Goal: Ask a question

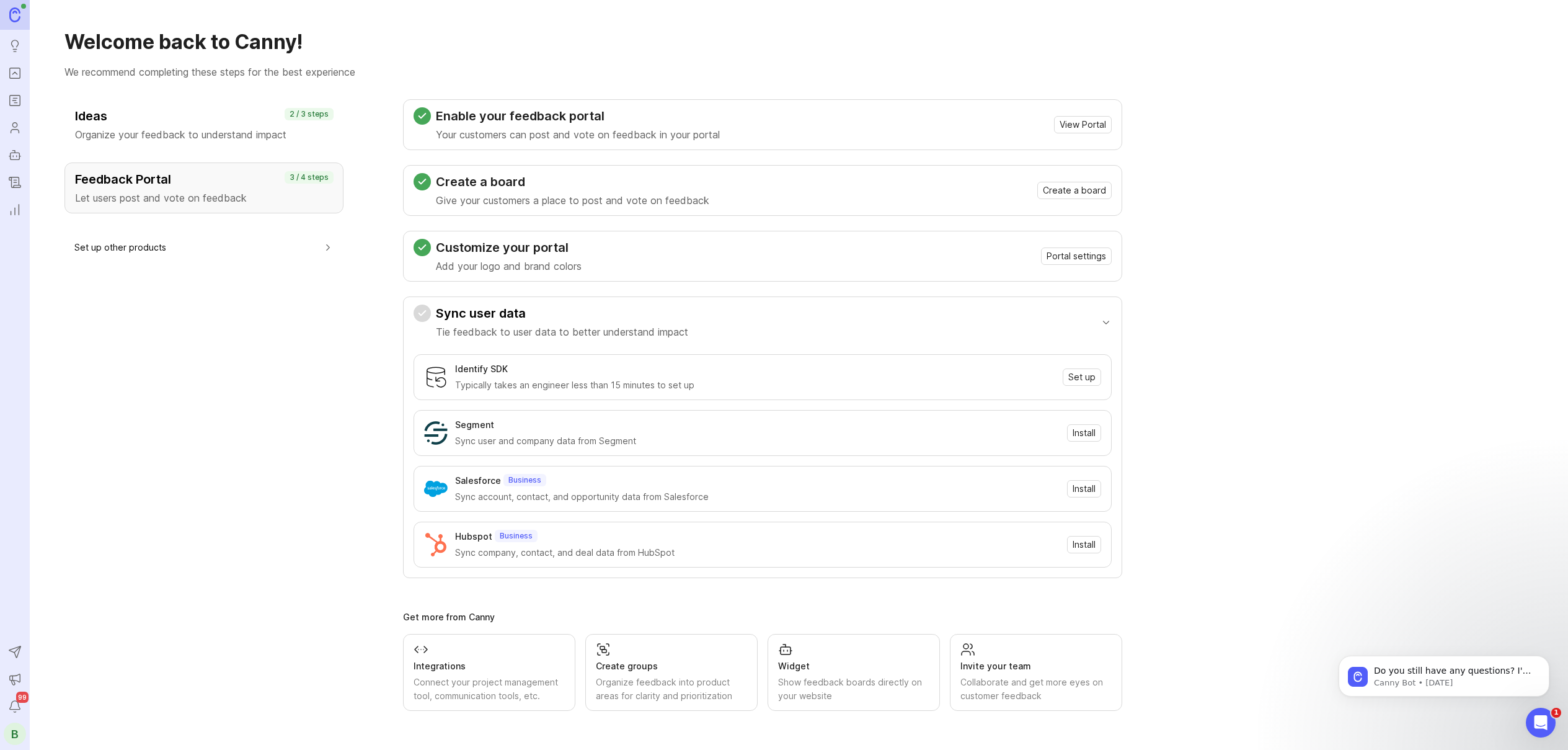
click at [13, 181] on icon "Changelog" at bounding box center [15, 182] width 14 height 15
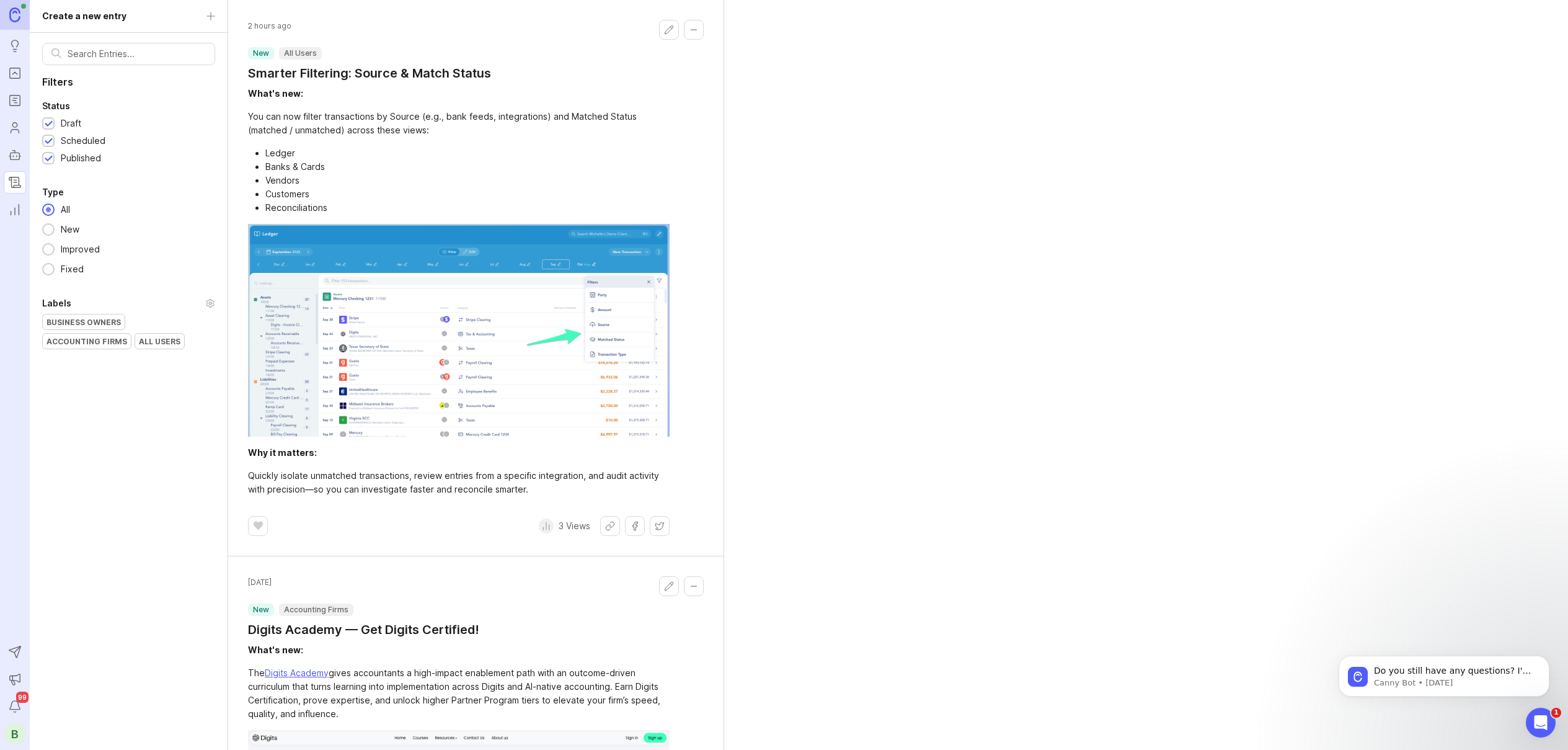
click at [16, 734] on div "B" at bounding box center [15, 733] width 22 height 22
click at [1503, 639] on body "Do you still have any questions? I'm also happy to pass you to one of our human…" at bounding box center [1444, 672] width 238 height 77
click at [1486, 667] on span "Do you still have any questions? I'm also happy to pass you to one of our human…" at bounding box center [1454, 689] width 159 height 47
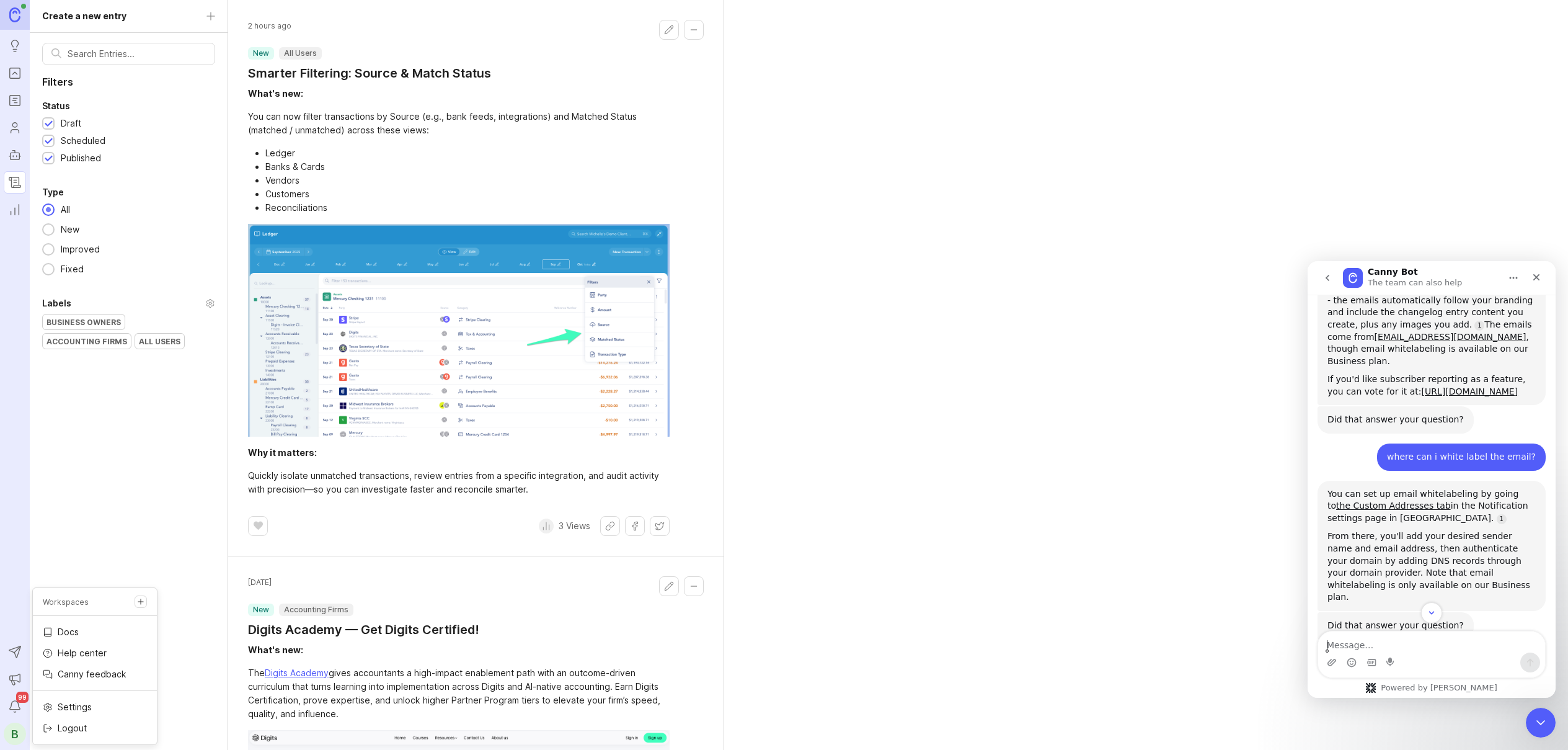
scroll to position [404, 0]
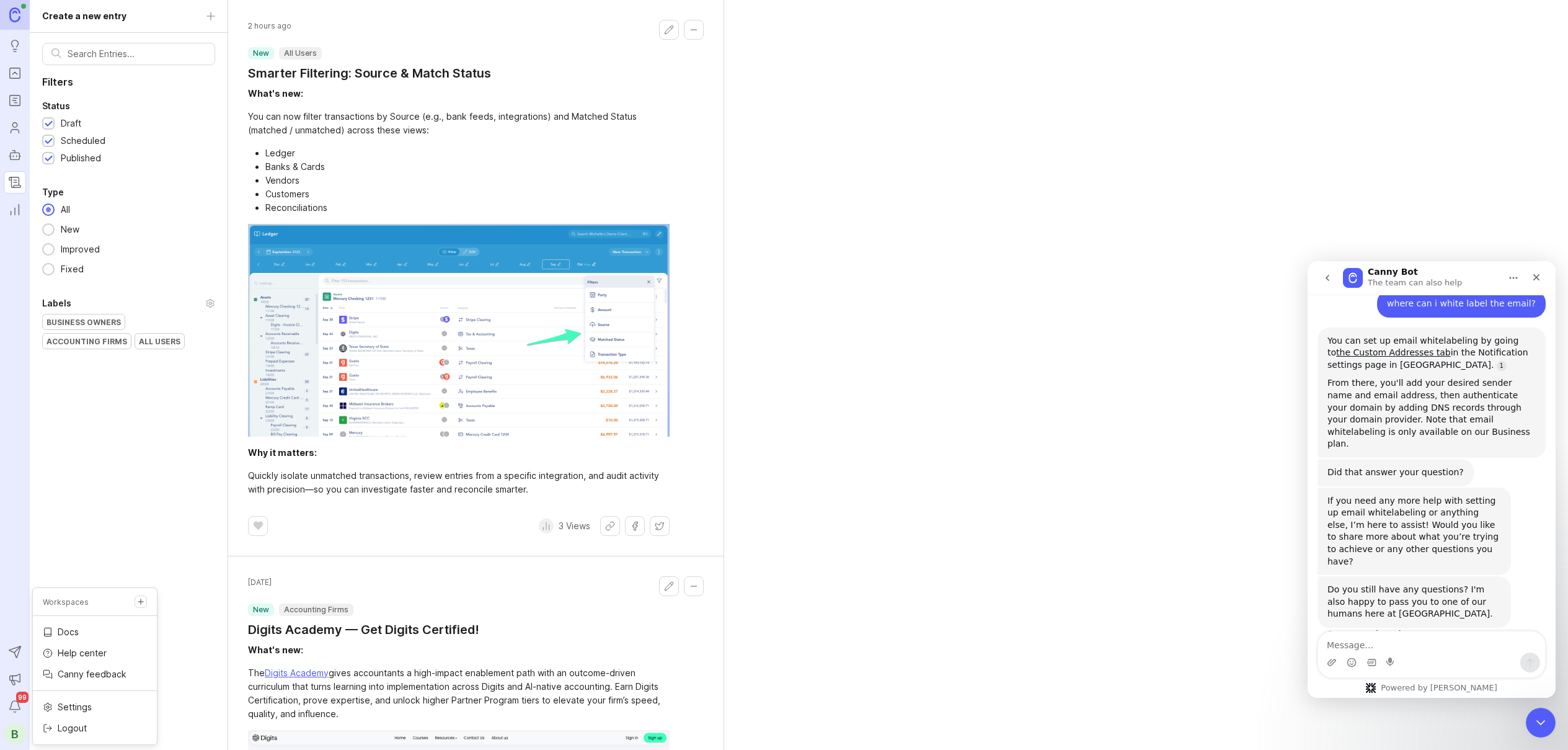
click at [1426, 658] on div "Intercom messenger" at bounding box center [1432, 662] width 227 height 20
click at [1425, 647] on textarea "Message…" at bounding box center [1432, 642] width 227 height 21
click at [11, 735] on div "B" at bounding box center [15, 733] width 22 height 22
click at [20, 727] on div "B" at bounding box center [15, 733] width 22 height 22
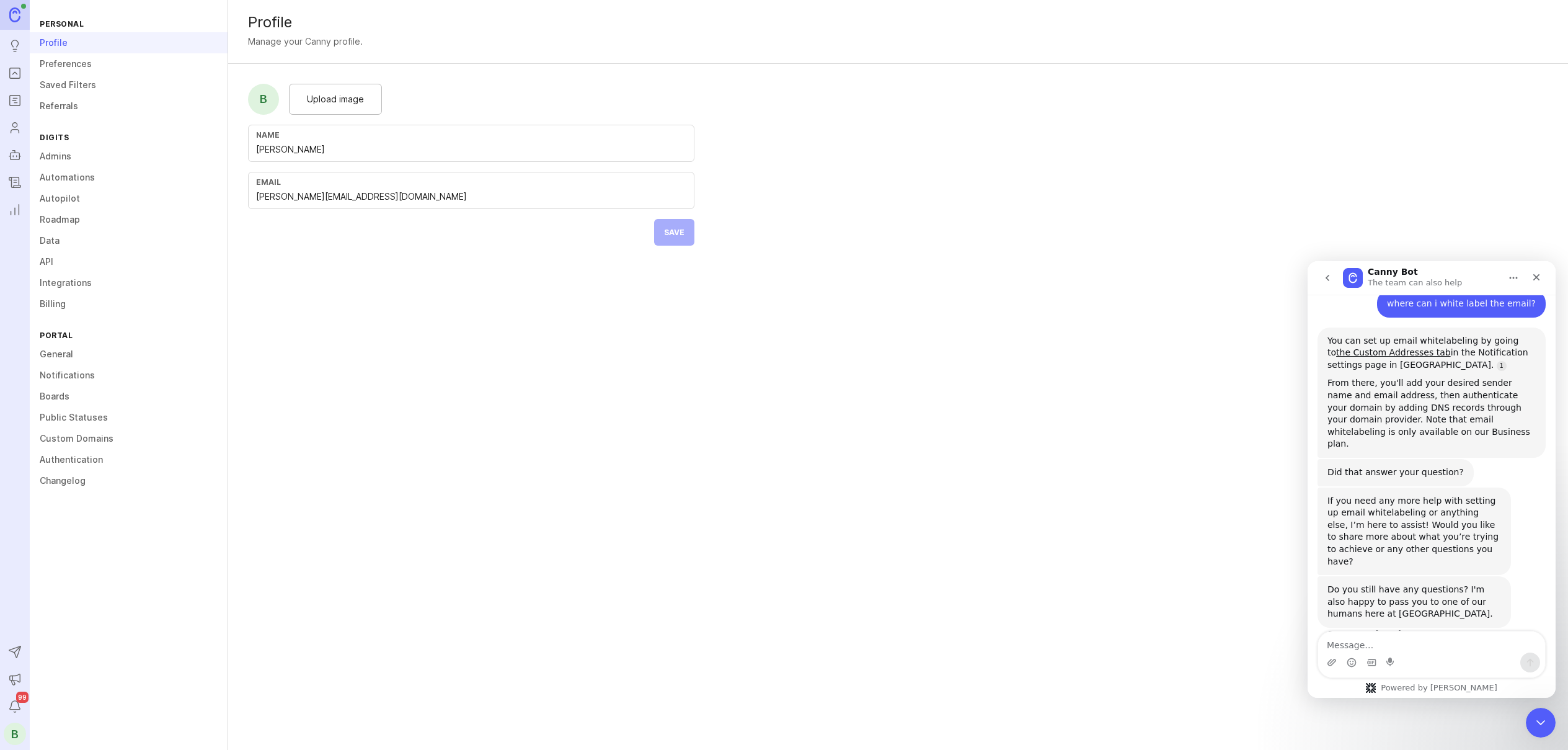
click at [60, 306] on link "Billing" at bounding box center [128, 304] width 198 height 21
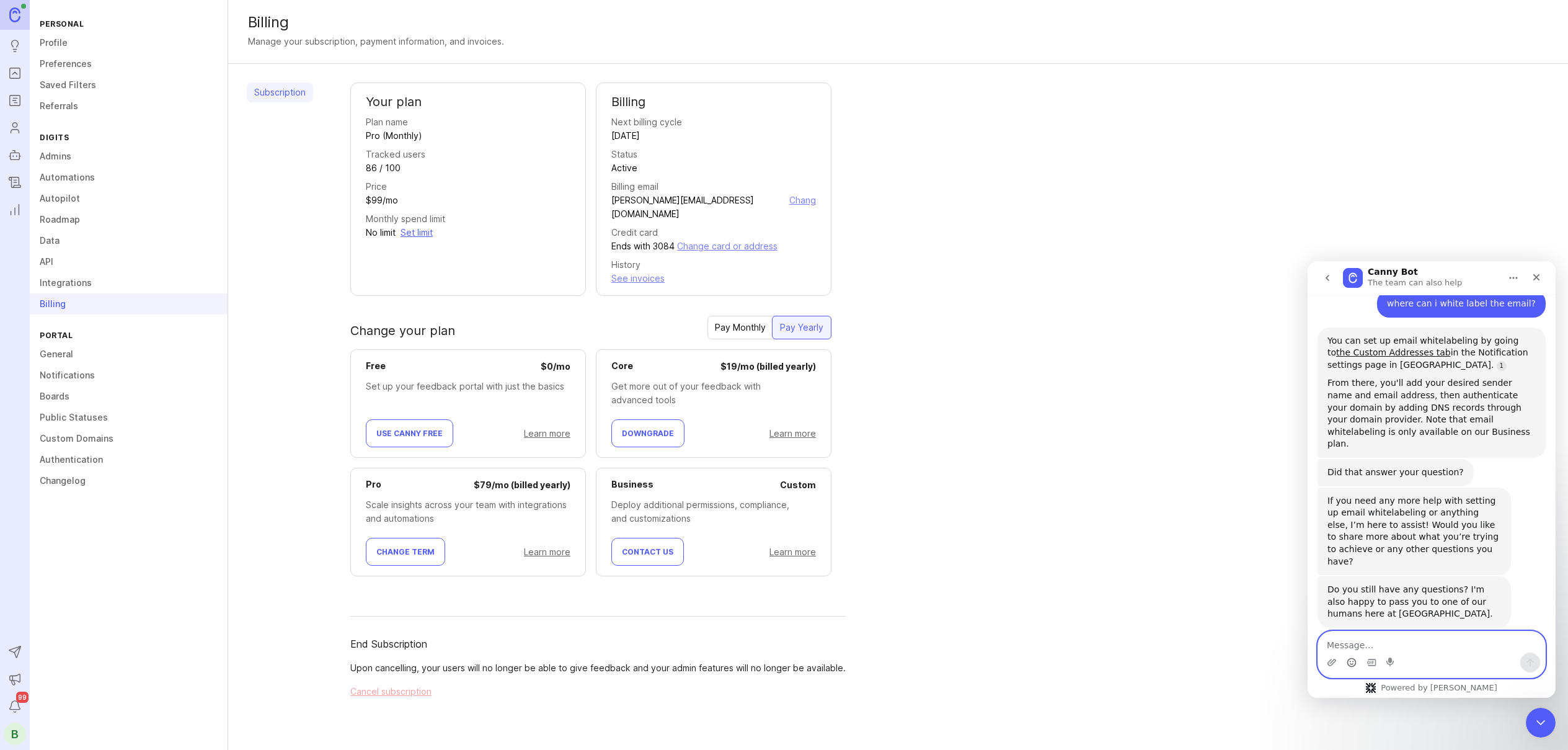
click at [1347, 658] on icon "Emoji picker" at bounding box center [1351, 663] width 10 height 10
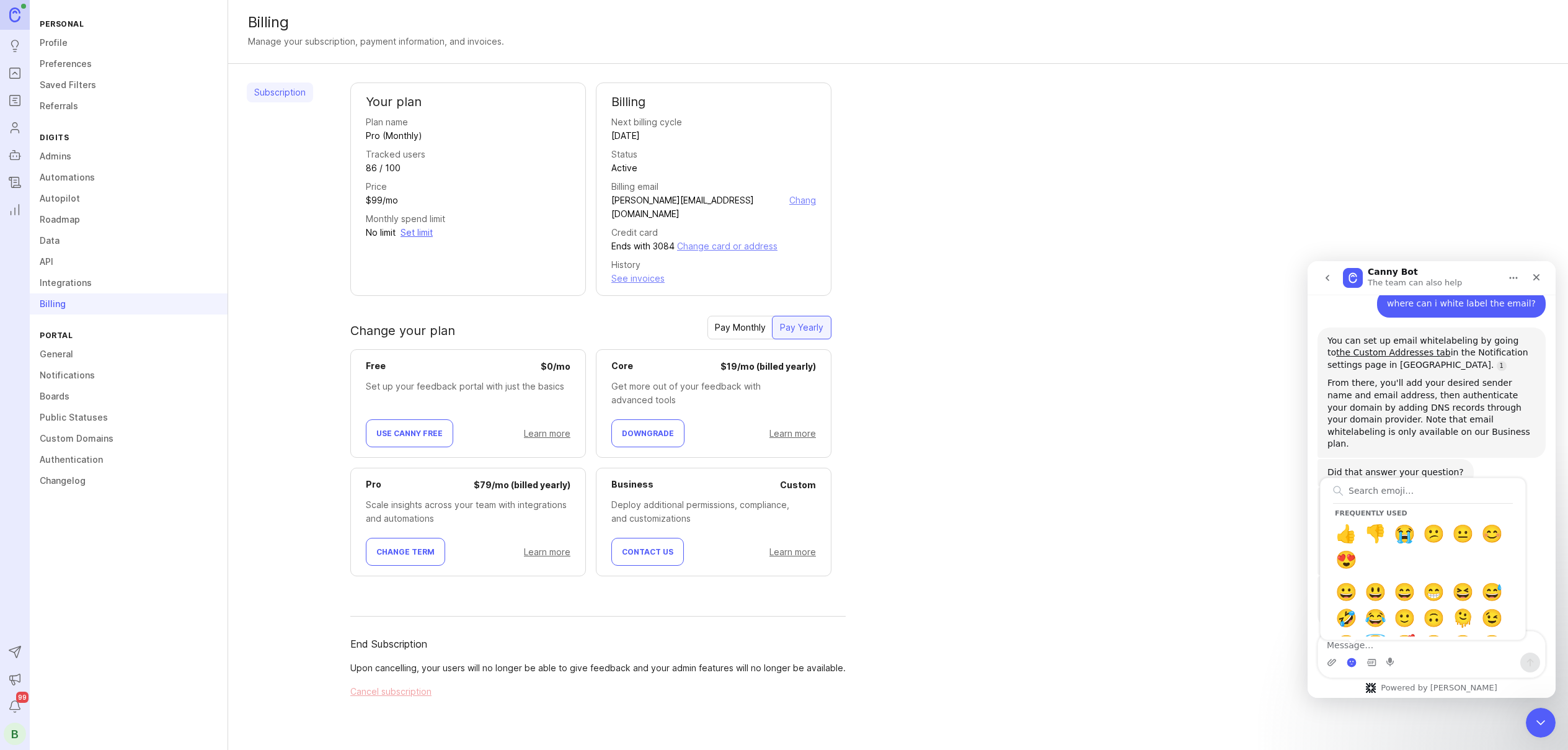
click at [1360, 653] on div "Frequently used 👍 👎 😭 😕 😐 😊 😍 😀 😃 😄 😁 😆 😅 🤣 😂 🙂 🙃 🫠 😉 😊 😇 🥰 😍 🤩 😘 😗 😚 😙 🥲 😋 😛 😜…" at bounding box center [1432, 662] width 227 height 20
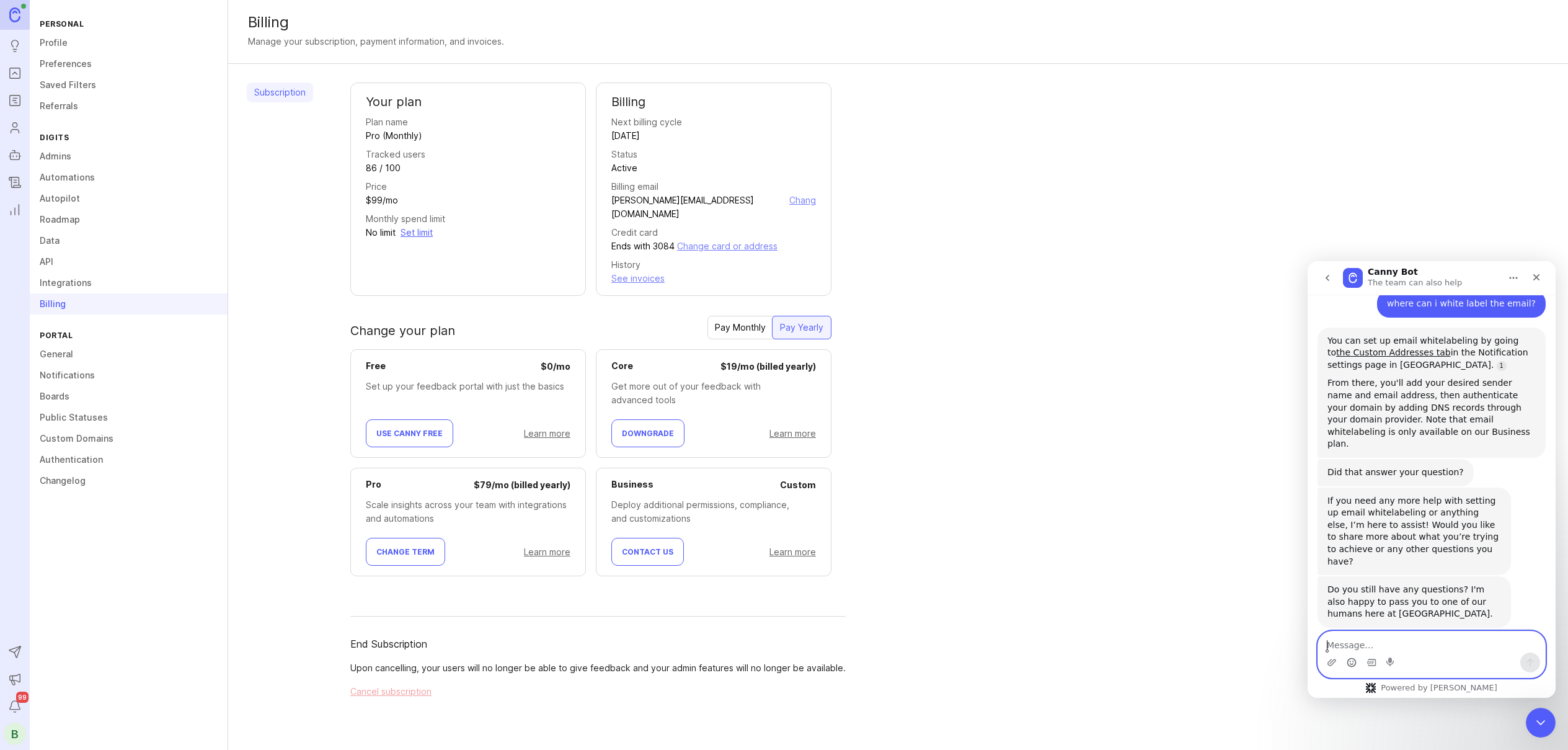
click at [1357, 643] on textarea "Message…" at bounding box center [1432, 642] width 227 height 21
type textarea "how do we remove the powered by canny?"
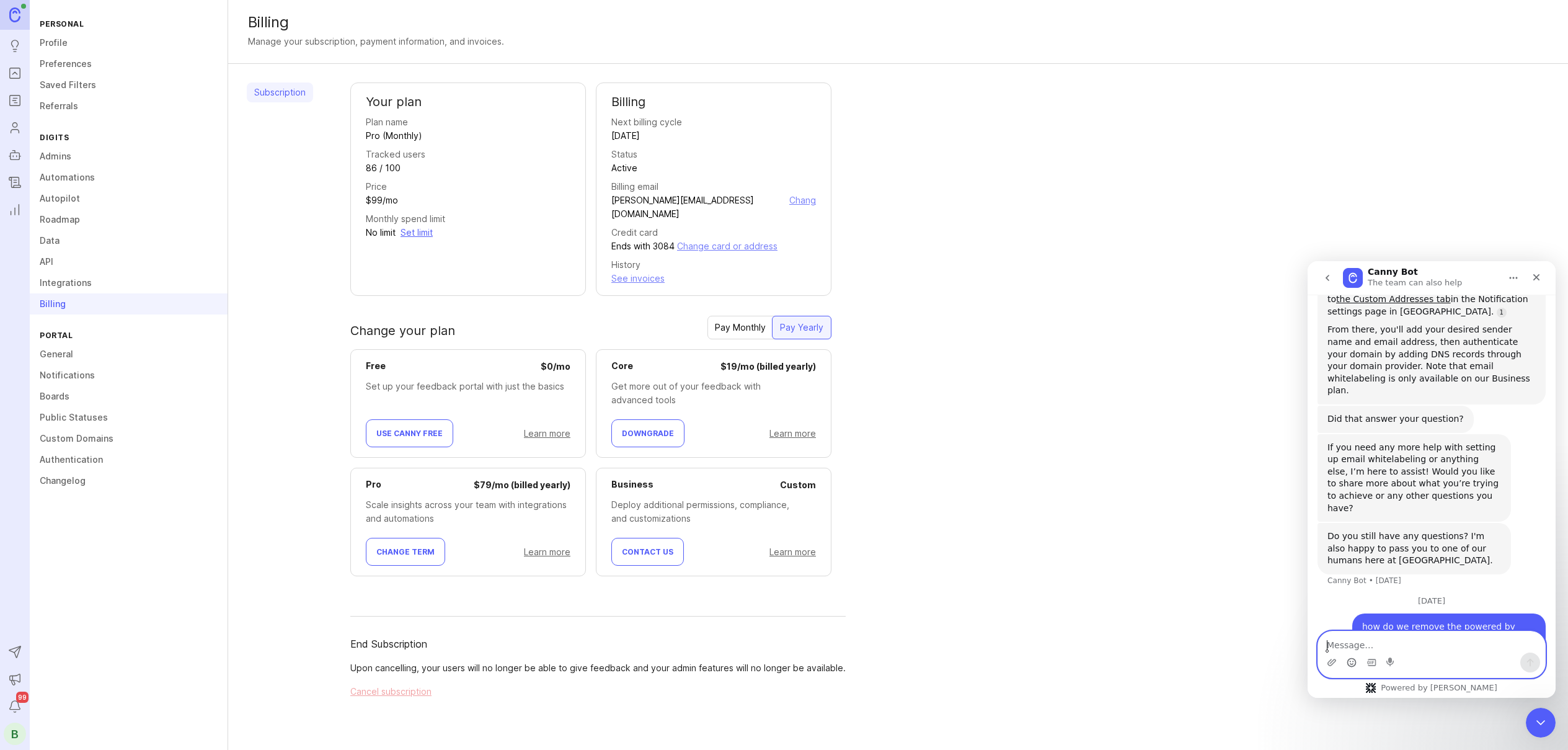
scroll to position [498, 0]
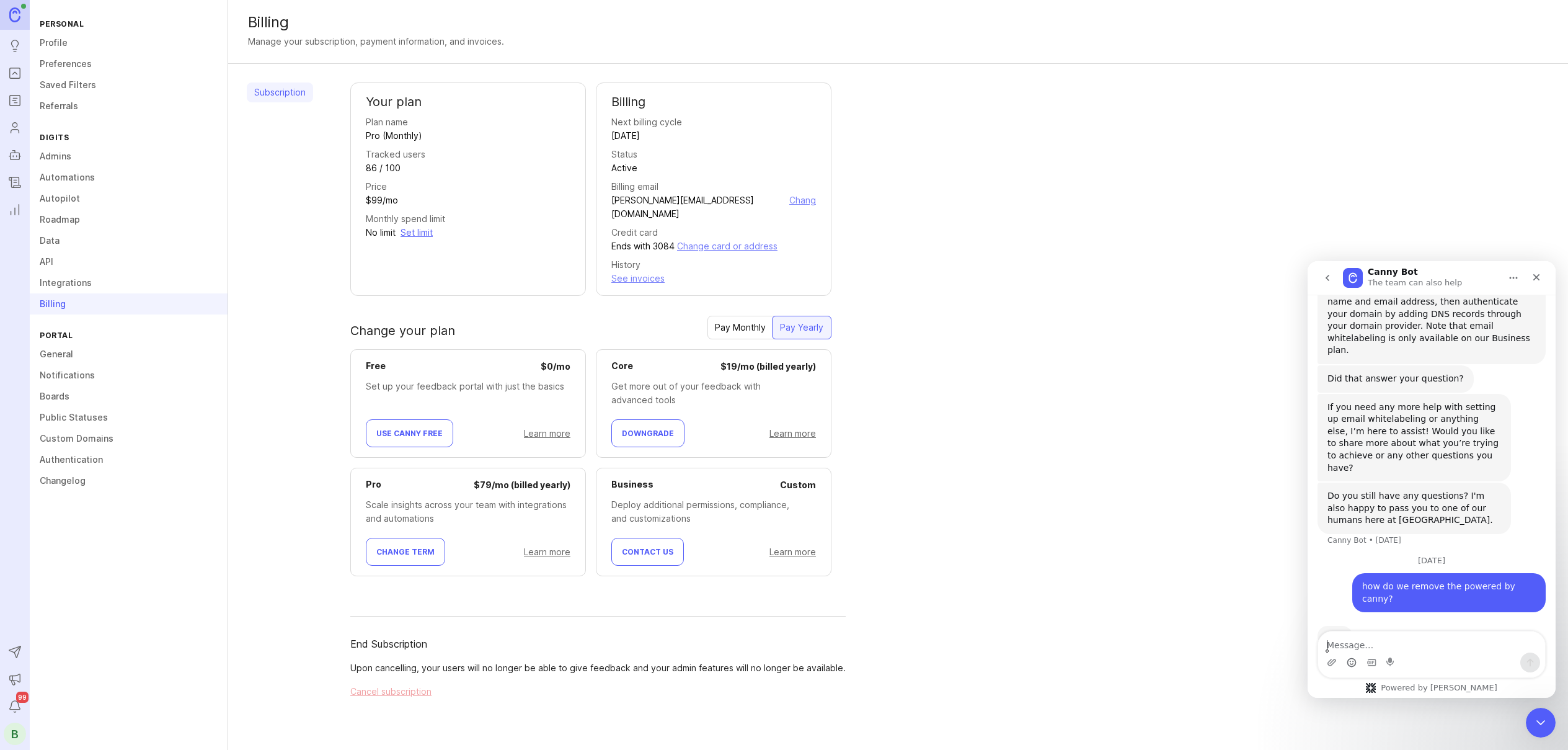
click at [1285, 53] on div "Billing Manage your subscription, payment information, and invoices." at bounding box center [898, 32] width 1340 height 64
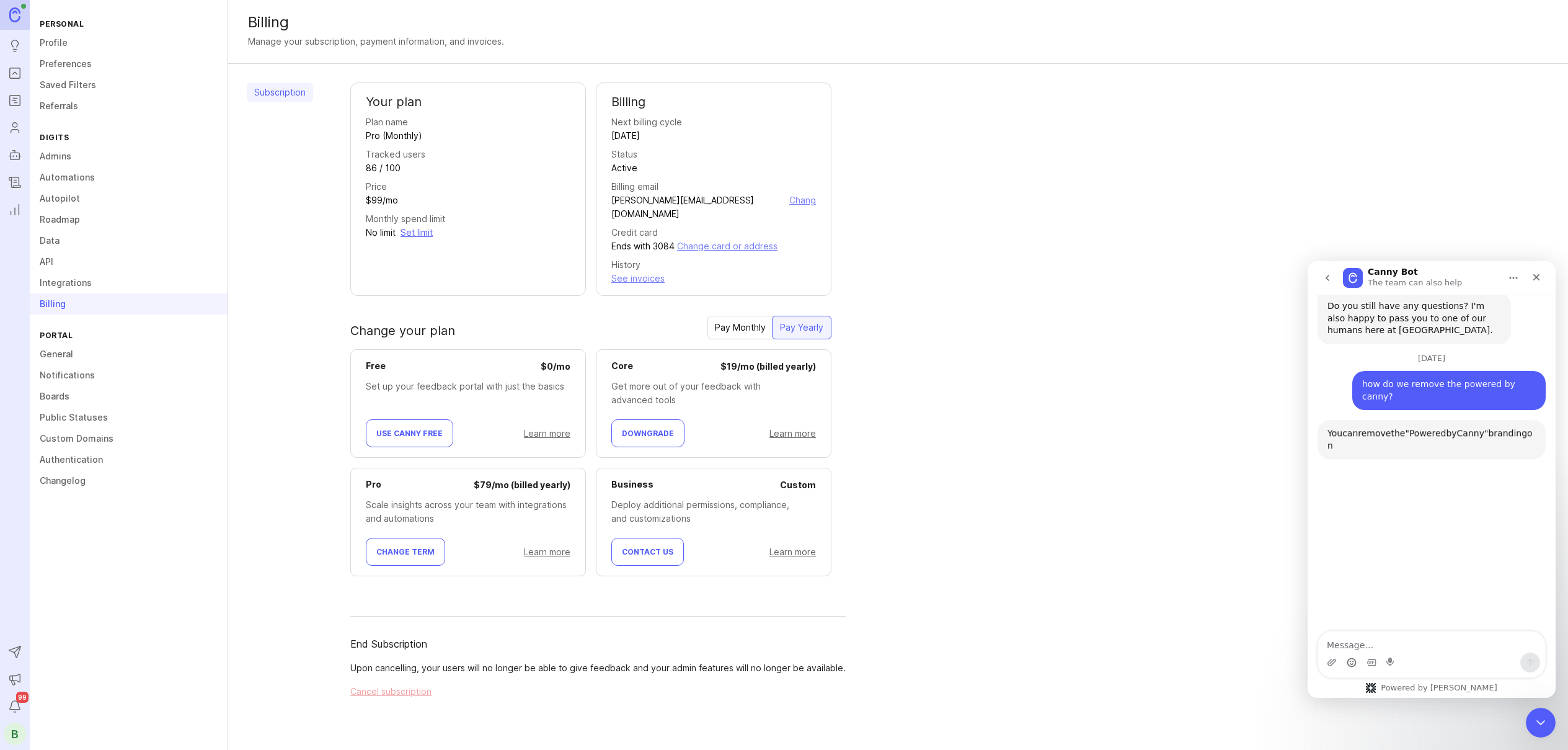
scroll to position [744, 0]
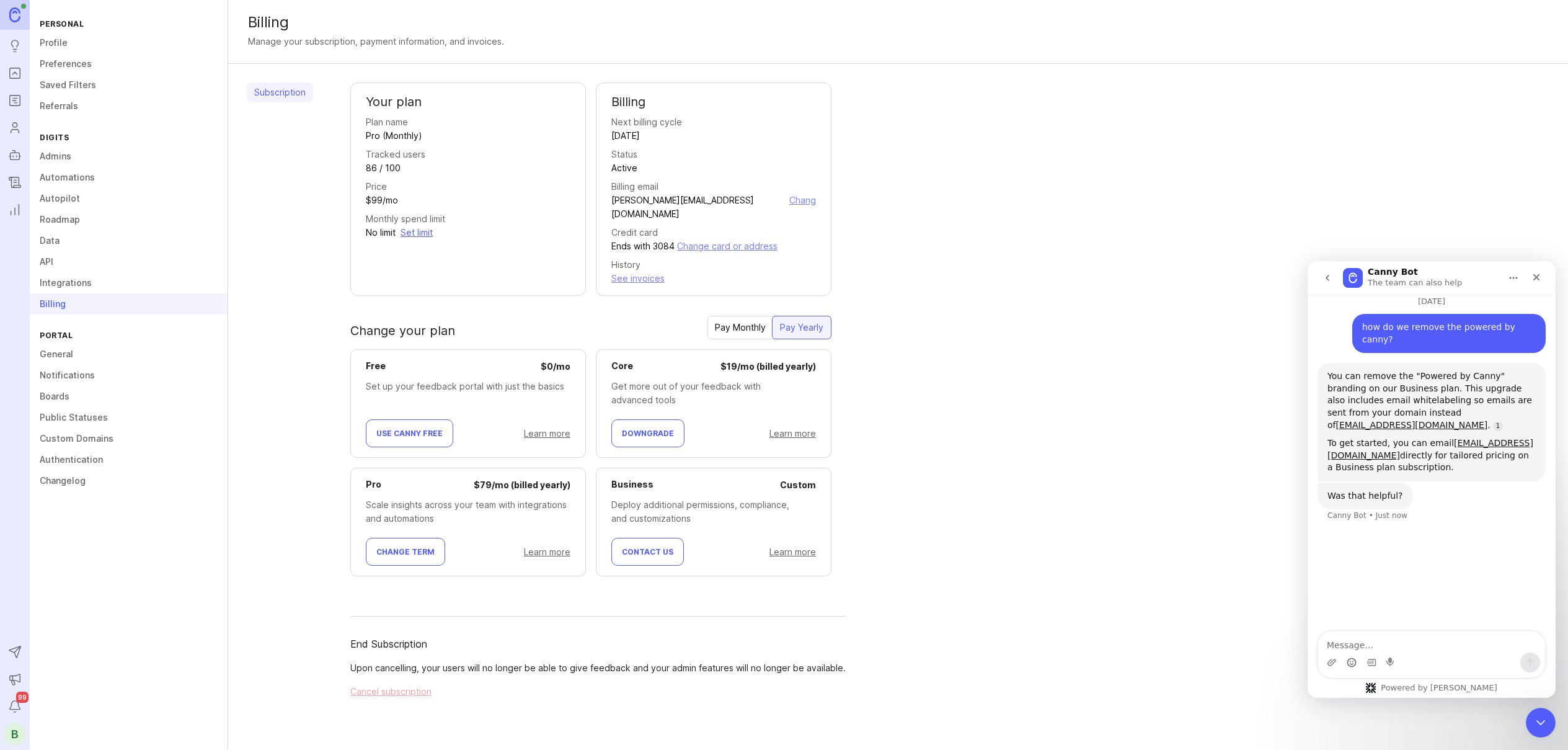
click at [1147, 445] on div "Your plan Plan name Pro (Monthly) Tracked users 86 / 100 Price $99/mo Monthly s…" at bounding box center [950, 391] width 1199 height 616
